Goal: Task Accomplishment & Management: Manage account settings

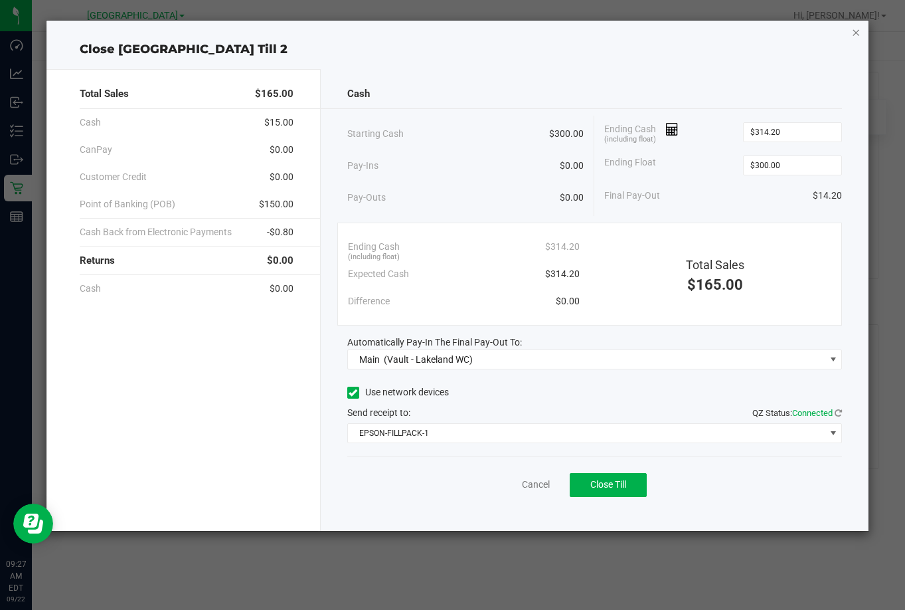
click at [856, 34] on icon "button" at bounding box center [856, 32] width 9 height 16
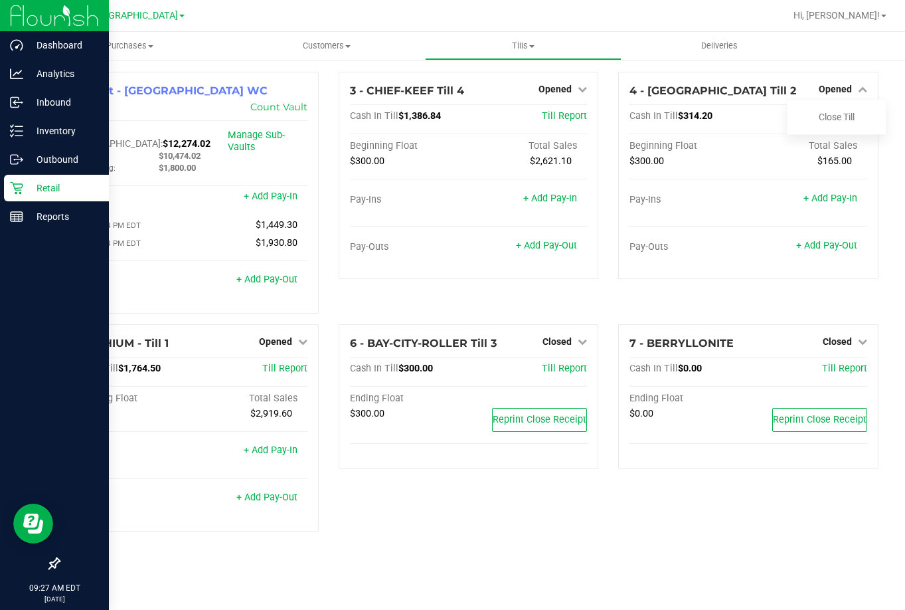
click at [43, 185] on p "Retail" at bounding box center [63, 188] width 80 height 16
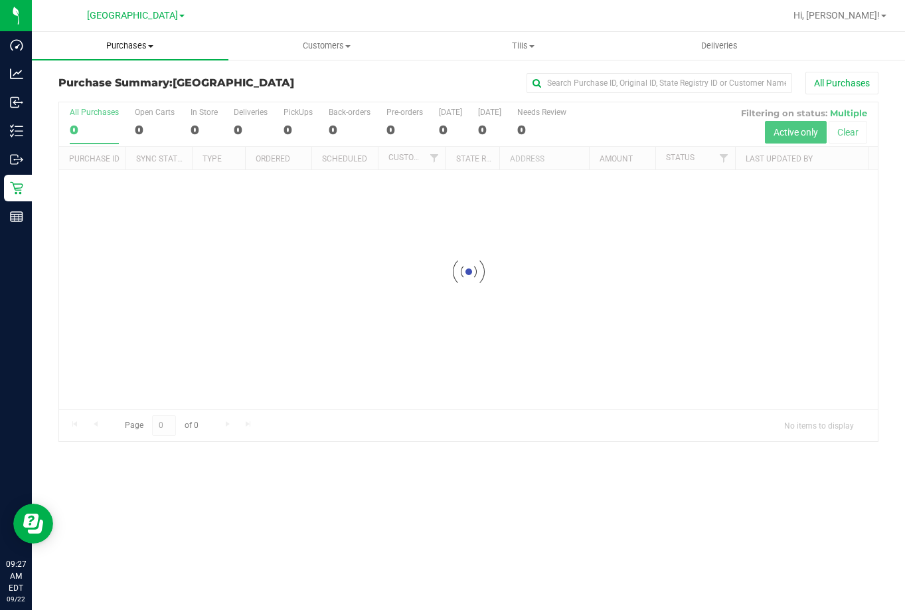
click at [137, 48] on span "Purchases" at bounding box center [130, 46] width 197 height 12
click at [110, 90] on span "Fulfillment" at bounding box center [73, 95] width 82 height 11
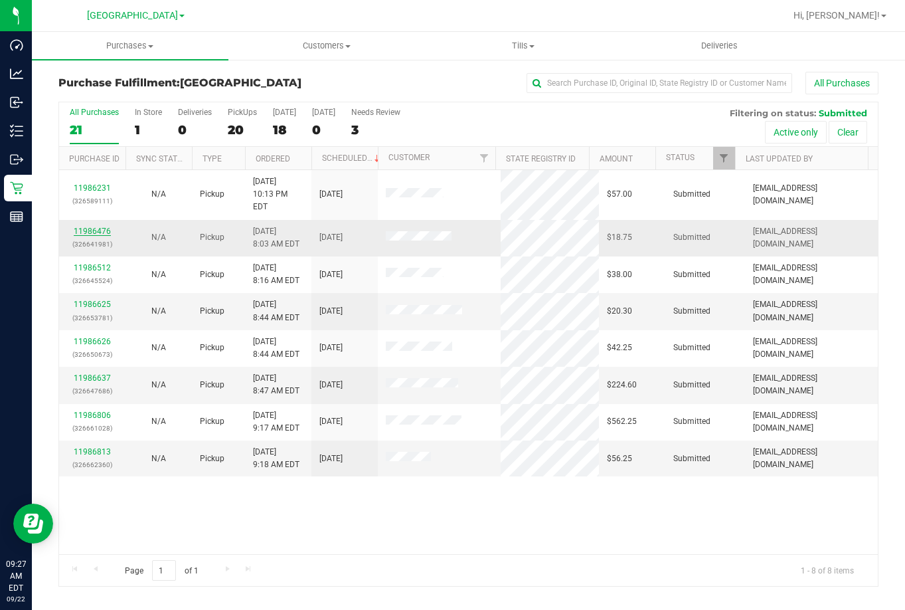
click at [104, 226] on link "11986476" at bounding box center [92, 230] width 37 height 9
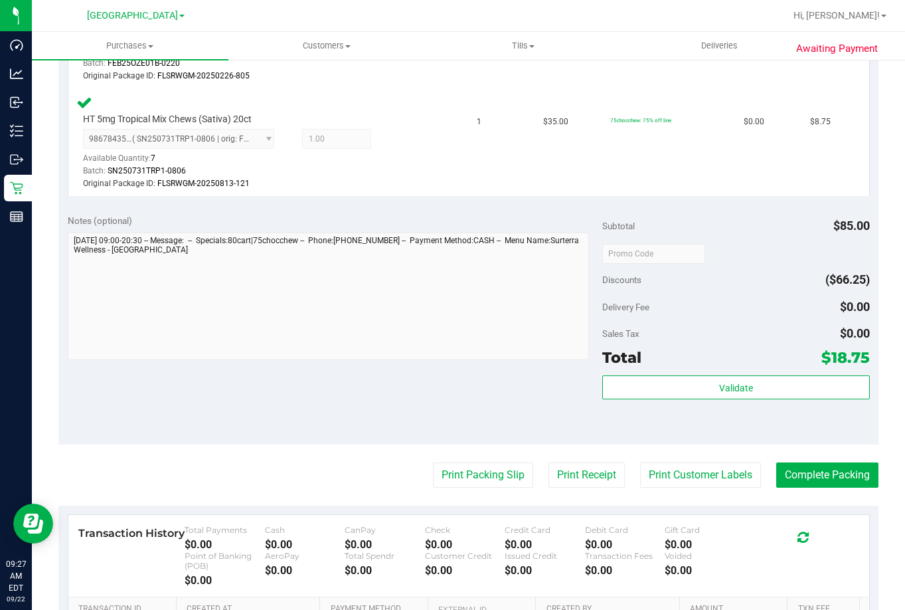
scroll to position [465, 0]
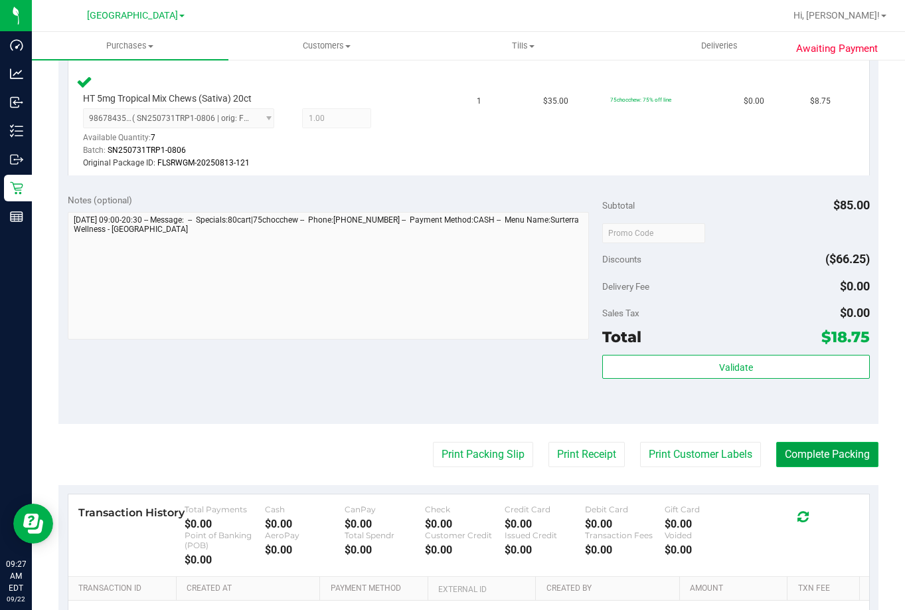
click at [786, 457] on button "Complete Packing" at bounding box center [827, 454] width 102 height 25
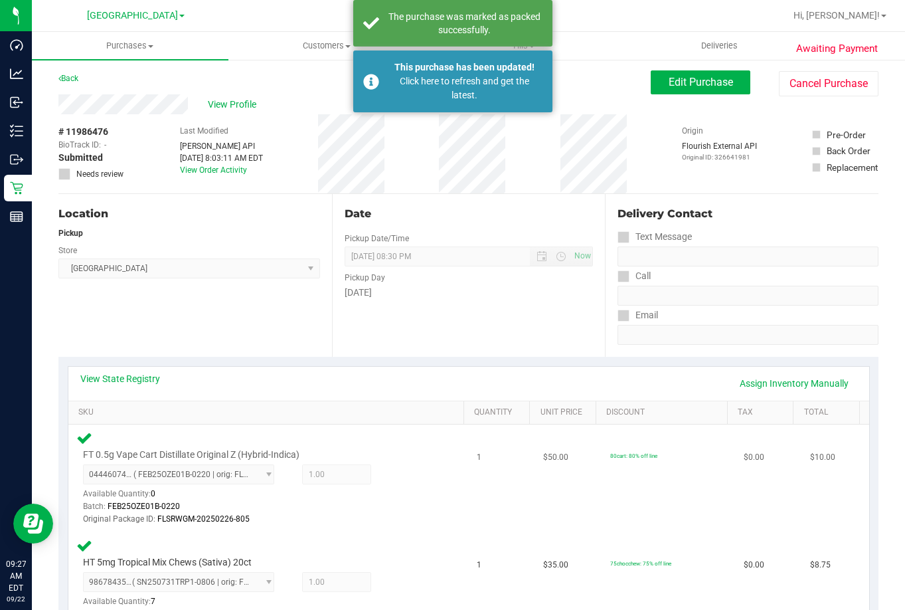
scroll to position [0, 0]
